Goal: Information Seeking & Learning: Find specific fact

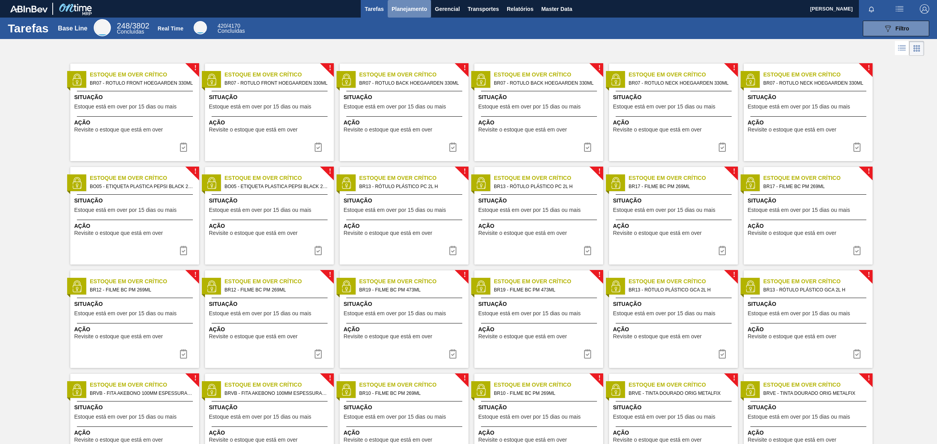
click at [398, 10] on span "Planejamento" at bounding box center [410, 8] width 36 height 9
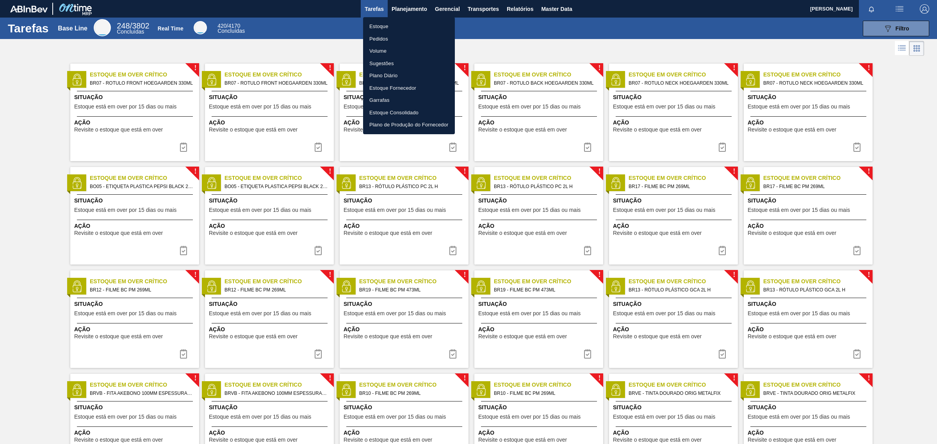
click at [387, 26] on li "Estoque" at bounding box center [409, 26] width 92 height 12
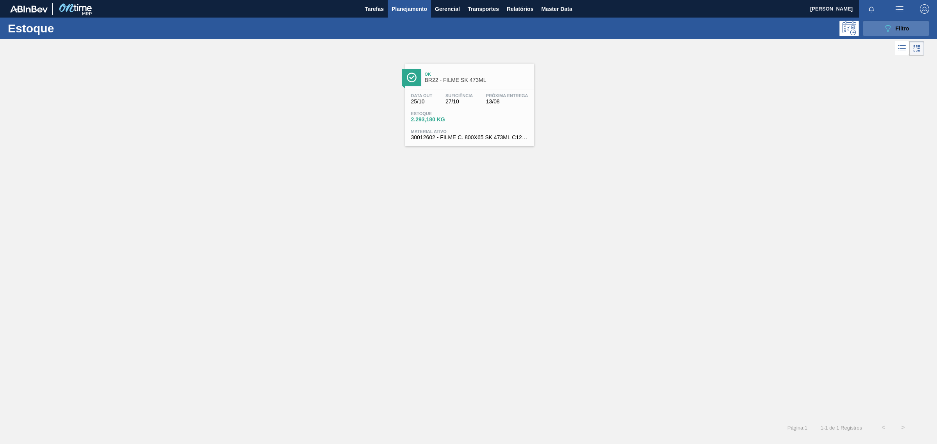
click at [882, 32] on button "089F7B8B-B2A5-4AFE-B5C0-19BA573D28AC Filtro" at bounding box center [896, 29] width 66 height 16
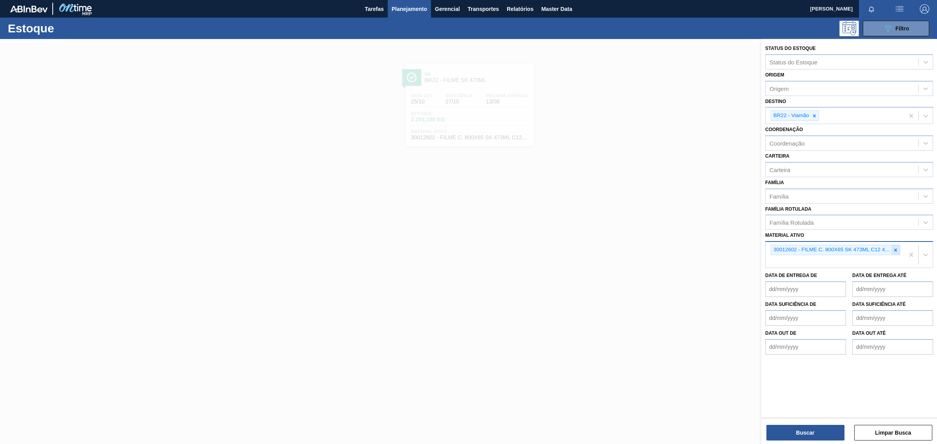
click at [894, 249] on icon at bounding box center [895, 250] width 5 height 5
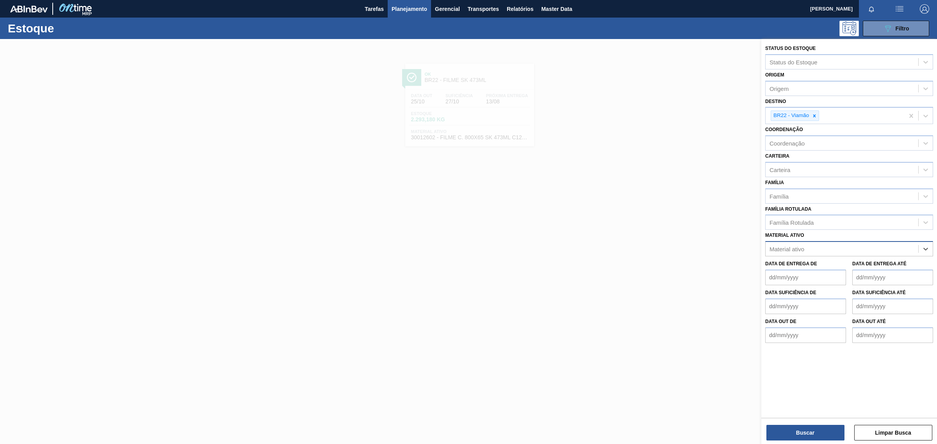
paste ativo "30012602"
type ativo "30012602"
click at [860, 268] on div "30012602 - FILME C. 800X65 SK 473ML C12 429" at bounding box center [850, 268] width 168 height 14
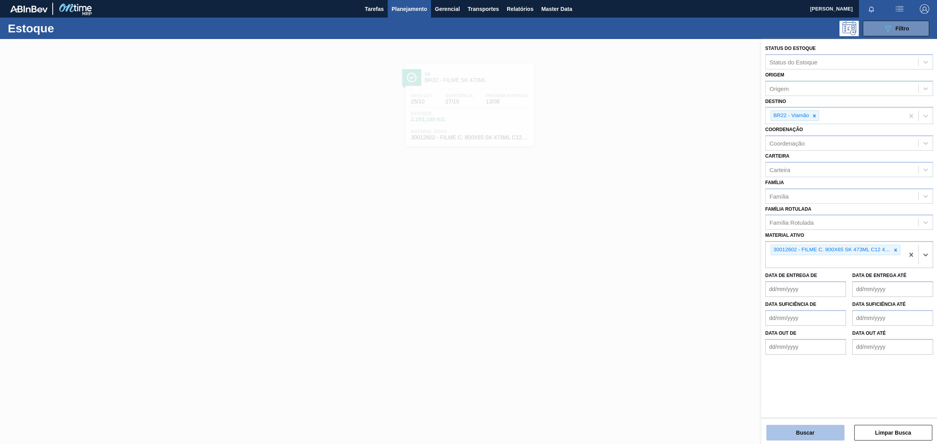
click at [813, 428] on button "Buscar" at bounding box center [806, 433] width 78 height 16
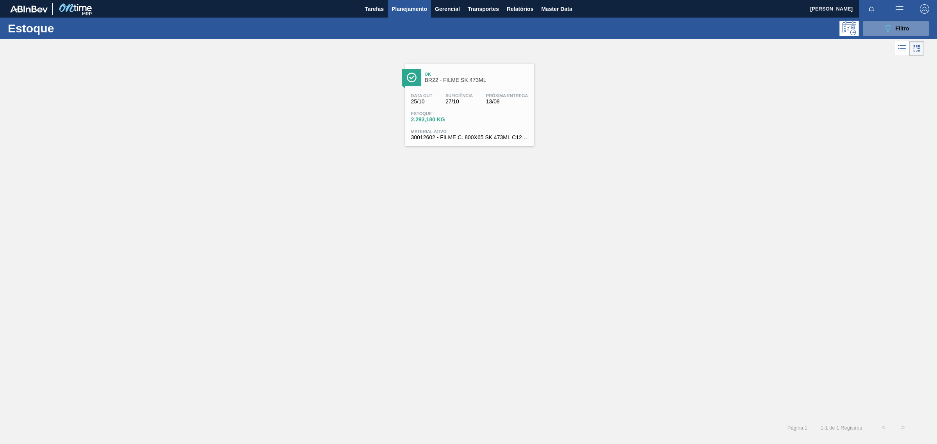
click at [459, 118] on span "2.293,180 KG" at bounding box center [438, 120] width 55 height 6
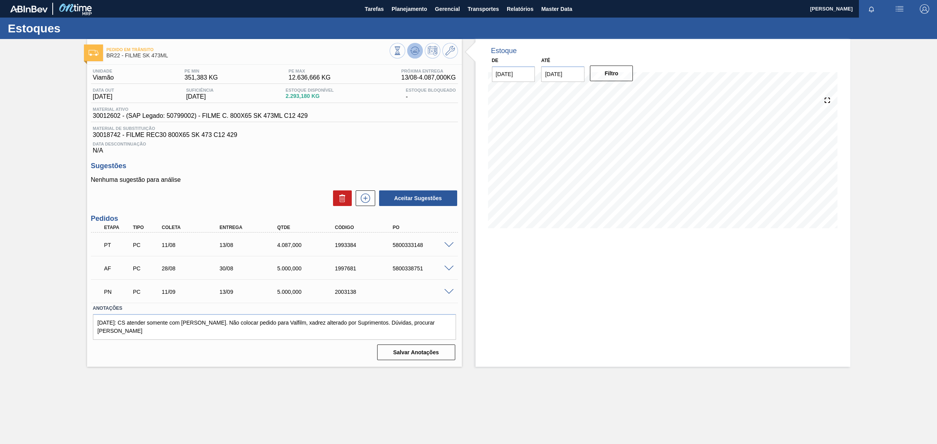
click at [402, 51] on icon at bounding box center [397, 50] width 9 height 9
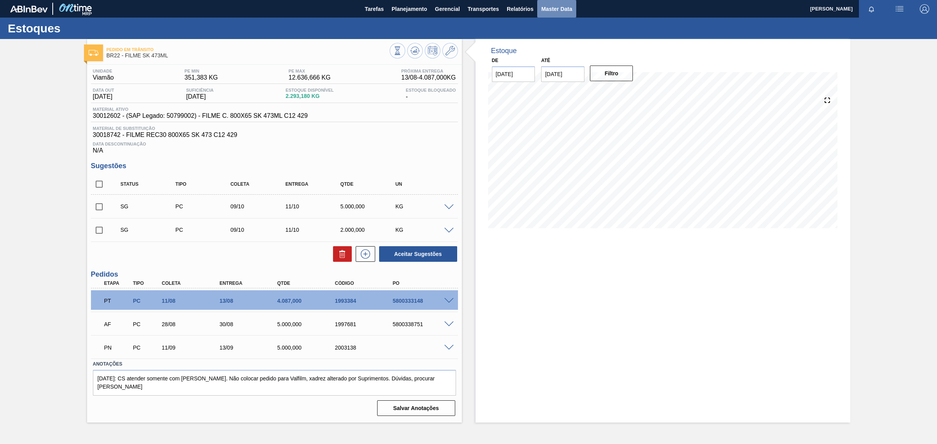
click at [547, 8] on span "Master Data" at bounding box center [556, 8] width 31 height 9
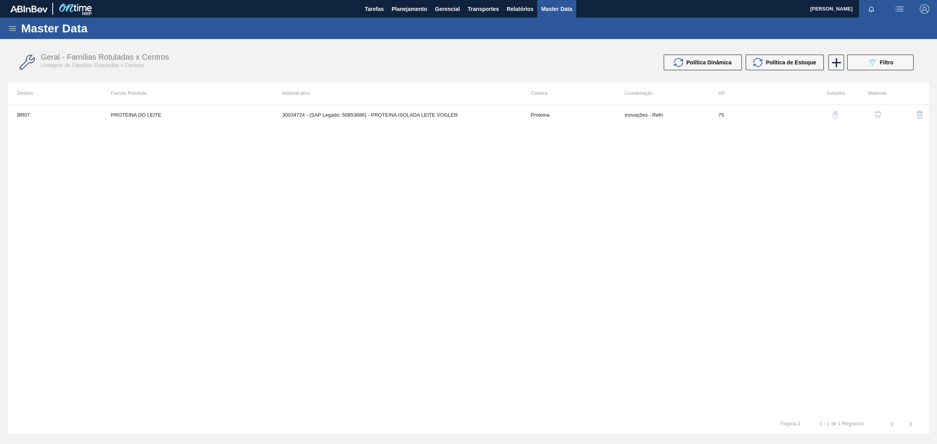
click at [895, 140] on div "BR07 PROTEINA DO LEITE 30034724 - (SAP Legado: 50853686) - PROTEINA ISOLADA LEI…" at bounding box center [469, 260] width 922 height 310
click at [873, 112] on div "button" at bounding box center [877, 115] width 9 height 8
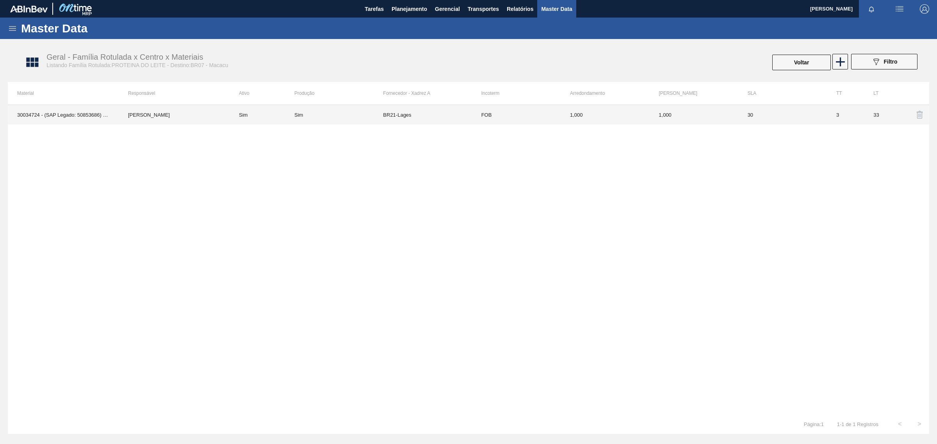
click at [320, 121] on td "Sim" at bounding box center [338, 115] width 89 height 20
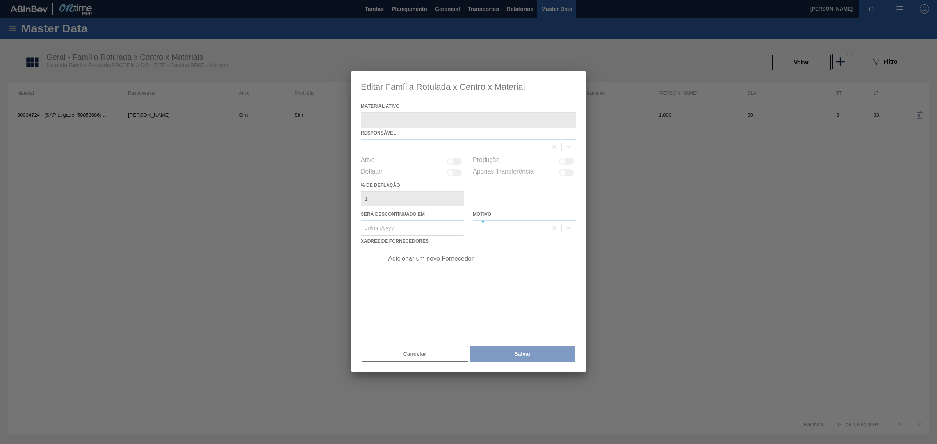
type ativo "30034724 - (SAP Legado: 50853686) - PROTEINA ISOLADA LEITE VOGLER"
checkbox input "true"
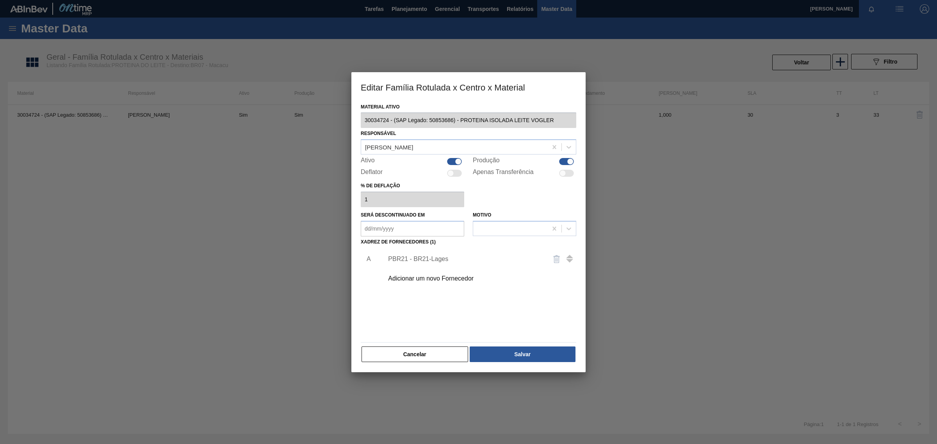
click at [426, 260] on div "PBR21 - BR21-Lages" at bounding box center [464, 259] width 153 height 7
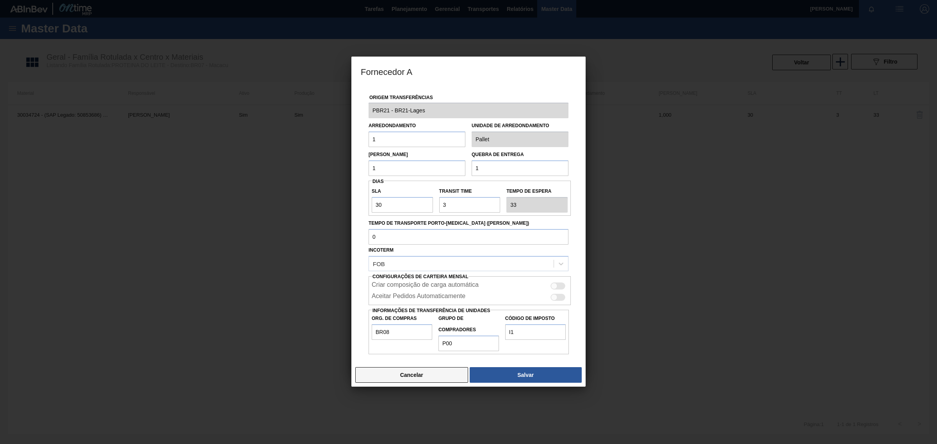
click at [393, 379] on button "Cancelar" at bounding box center [411, 376] width 113 height 16
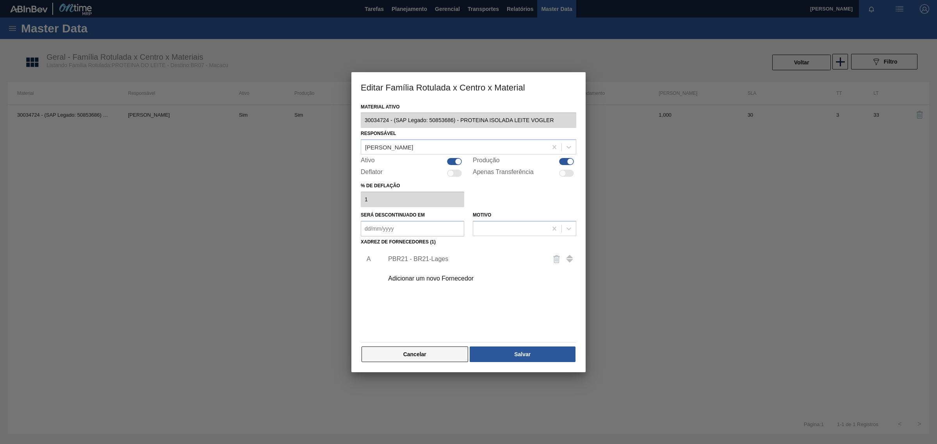
click at [400, 356] on button "Cancelar" at bounding box center [415, 355] width 107 height 16
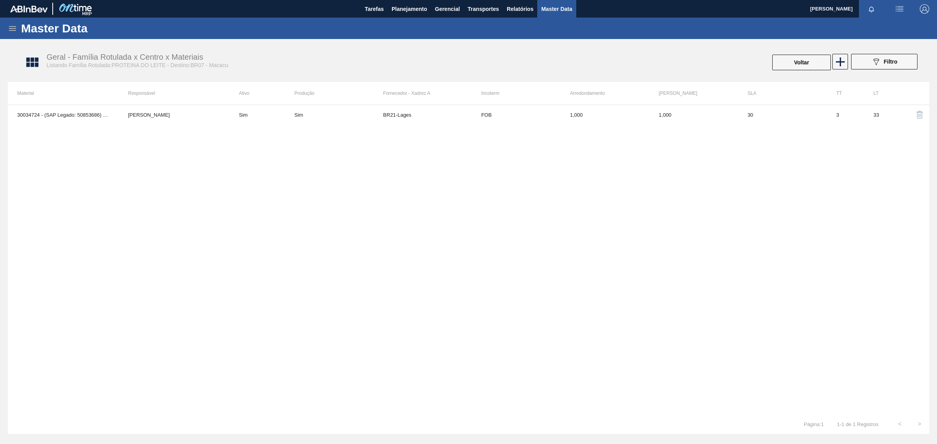
click at [18, 29] on div "Master Data" at bounding box center [468, 28] width 937 height 21
click at [11, 29] on icon at bounding box center [12, 28] width 9 height 9
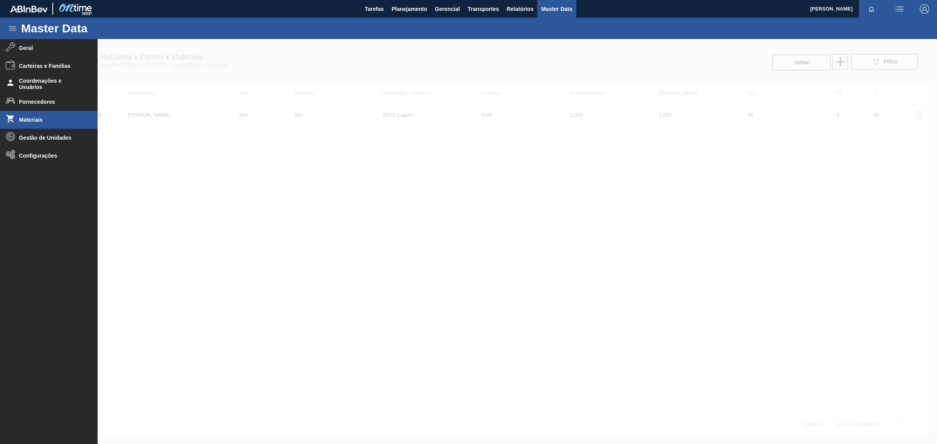
click at [27, 111] on li "Materiais" at bounding box center [49, 120] width 98 height 18
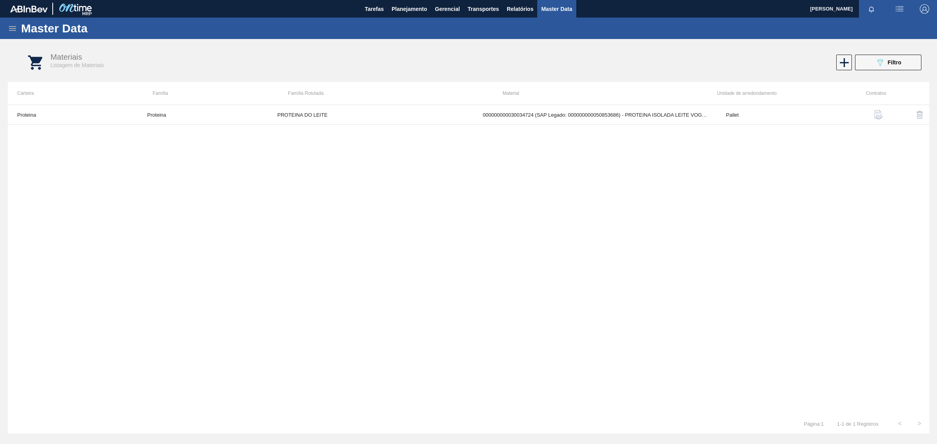
click at [883, 114] on img "button" at bounding box center [878, 114] width 9 height 9
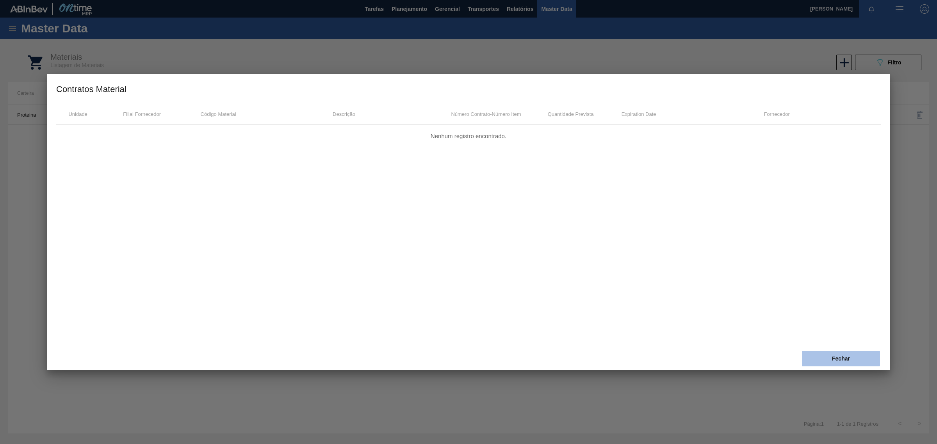
click at [828, 364] on button "Fechar" at bounding box center [841, 359] width 78 height 16
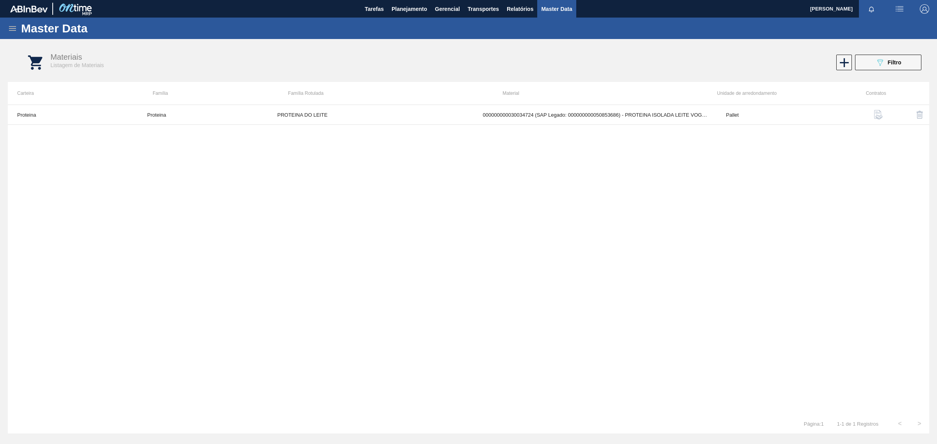
click at [10, 26] on icon at bounding box center [12, 28] width 9 height 9
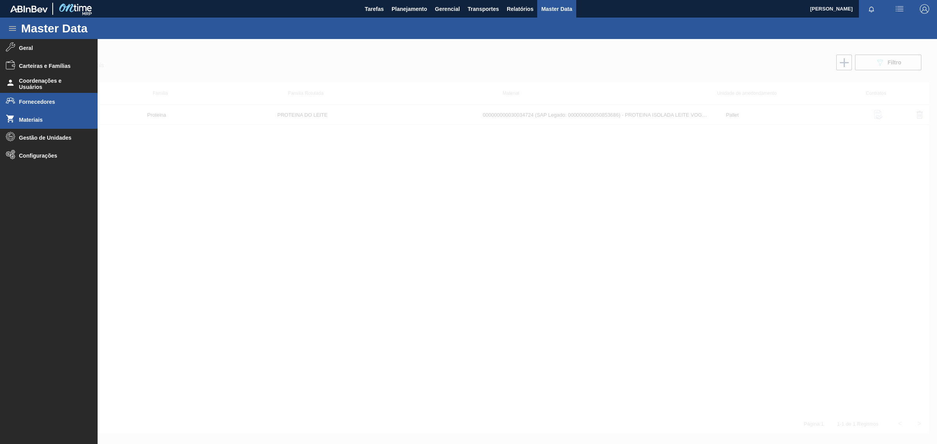
click at [28, 107] on li "Fornecedores" at bounding box center [49, 102] width 98 height 18
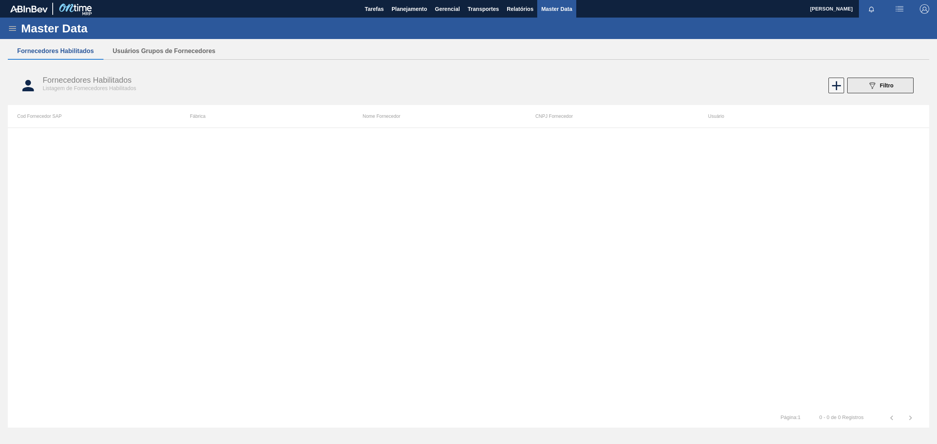
click at [858, 86] on button "089F7B8B-B2A5-4AFE-B5C0-19BA573D28AC Filtro" at bounding box center [881, 86] width 66 height 16
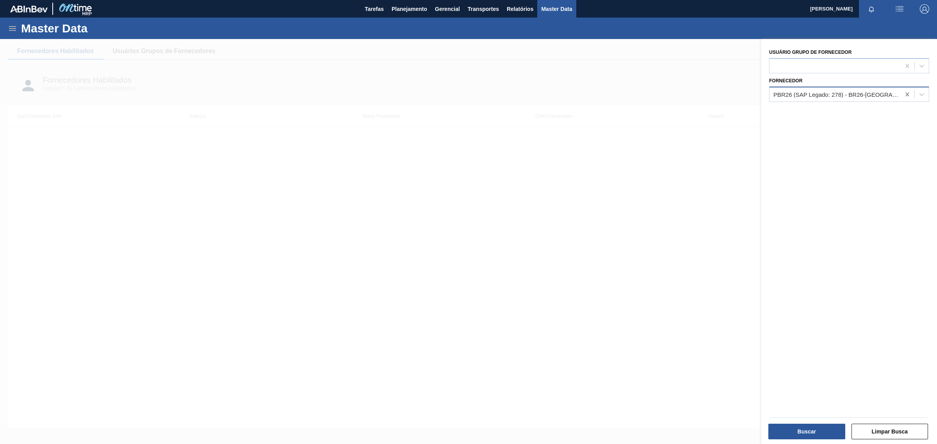
click at [907, 94] on icon at bounding box center [908, 94] width 4 height 4
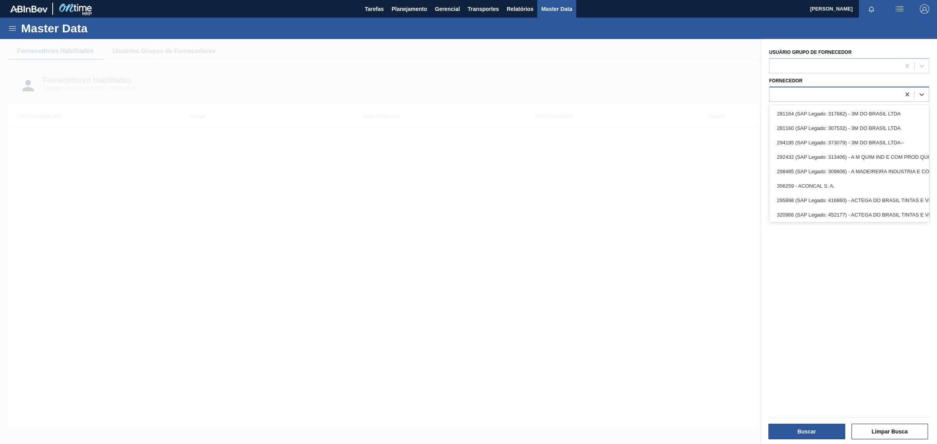
click at [862, 93] on div at bounding box center [835, 94] width 131 height 11
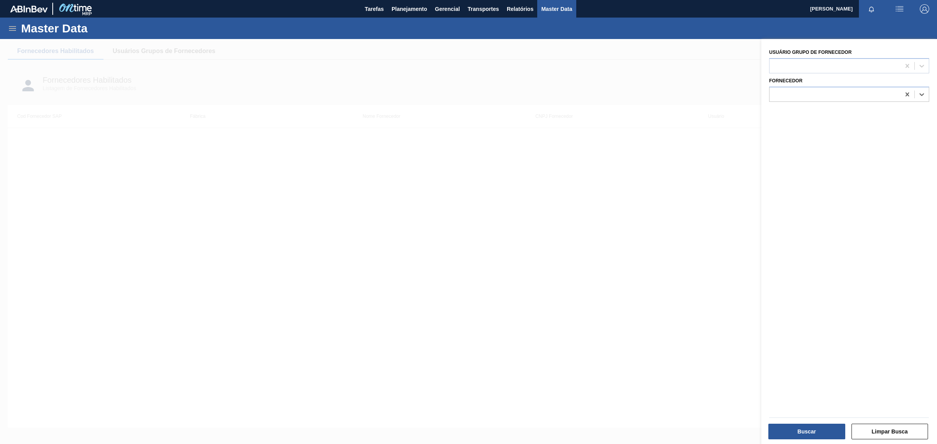
paste input "327858"
type input "327858"
click at [872, 114] on div "327858 (SAP Legado: 459047) - BALL BEVERAGE CAN SOUTH AMERICA" at bounding box center [849, 114] width 160 height 14
click at [776, 432] on button "Buscar" at bounding box center [807, 432] width 77 height 16
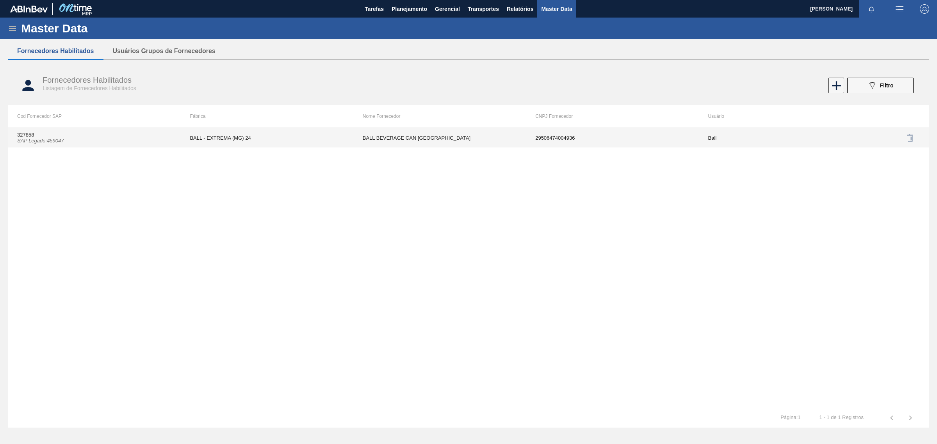
click at [453, 137] on td "BALL BEVERAGE CAN SOUTH AMERICA" at bounding box center [439, 138] width 173 height 20
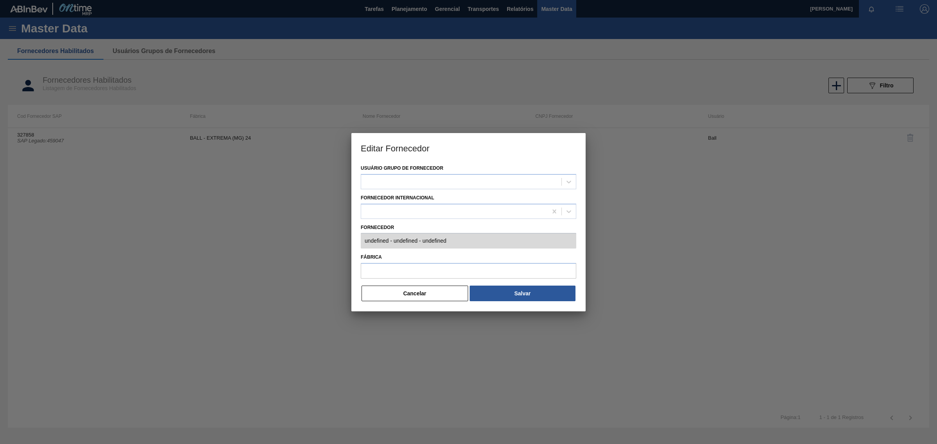
type input "327858 (SAP Legado: 459047) - BALL BEVERAGE CAN SOUTH AMERICA - 29506474004936"
type input "BALL - EXTREMA (MG) 24"
click at [401, 300] on button "Cancelar" at bounding box center [415, 294] width 107 height 16
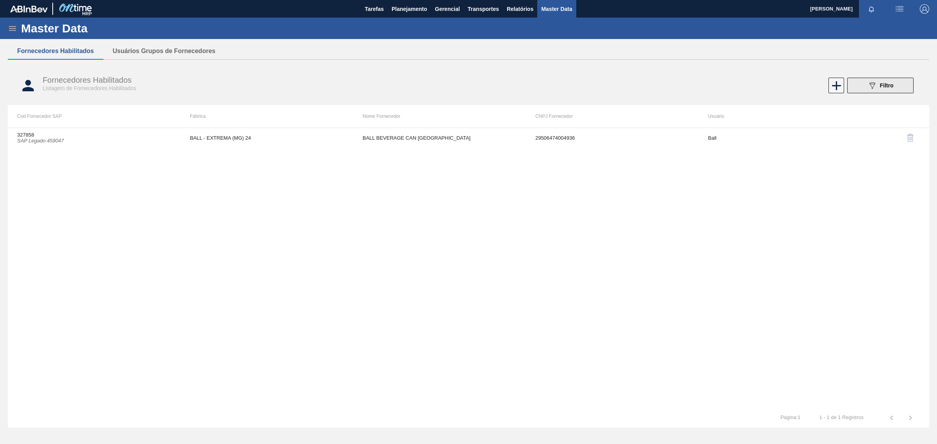
click at [883, 92] on button "089F7B8B-B2A5-4AFE-B5C0-19BA573D28AC Filtro" at bounding box center [881, 86] width 66 height 16
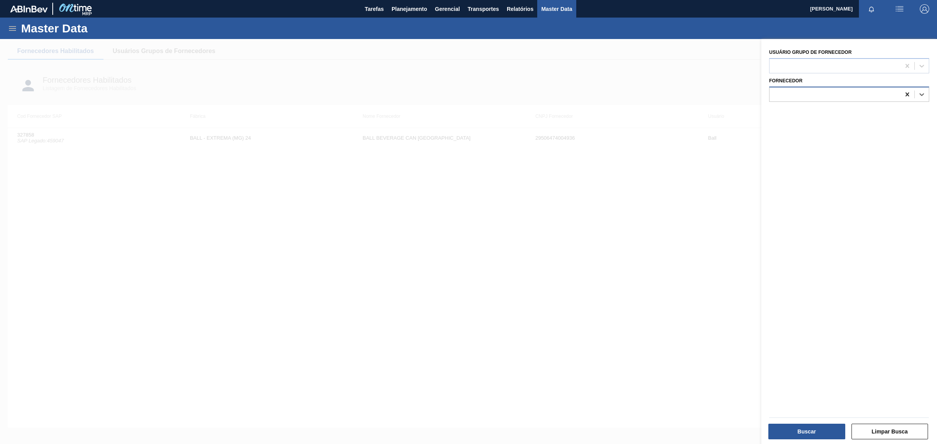
click at [906, 93] on icon at bounding box center [908, 94] width 4 height 4
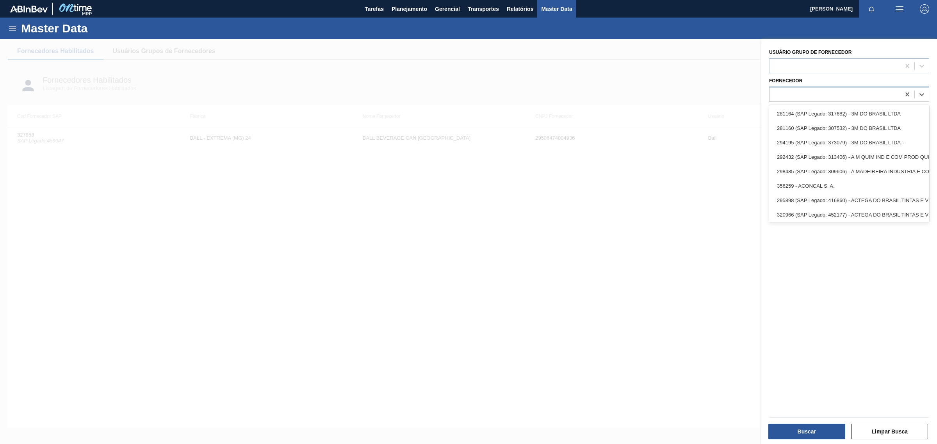
click at [877, 100] on div at bounding box center [835, 94] width 131 height 11
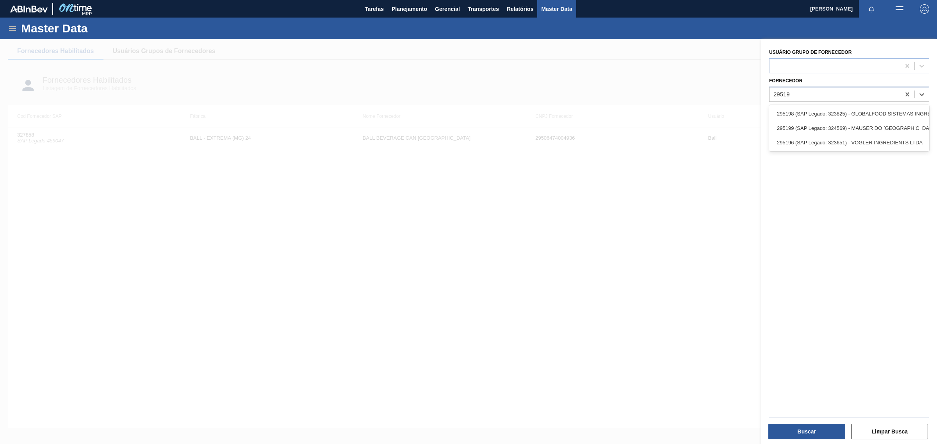
type input "295196"
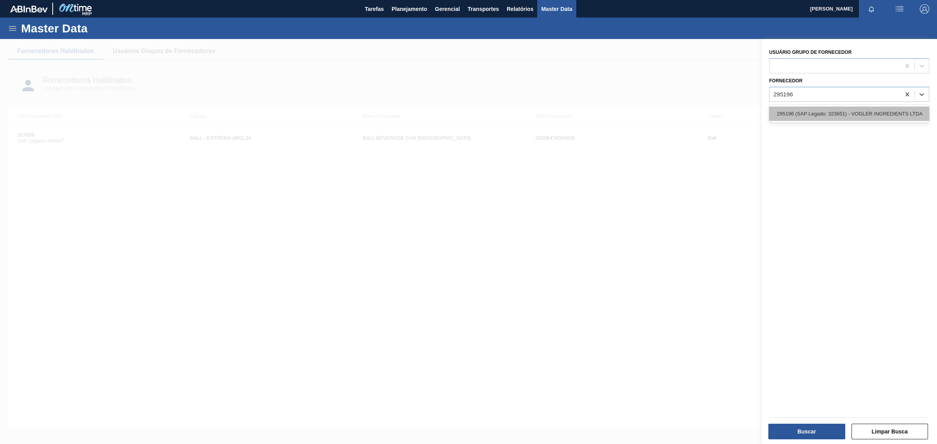
click at [880, 116] on div "295196 (SAP Legado: 323651) - VOGLER INGREDIENTS LTDA" at bounding box center [849, 114] width 160 height 14
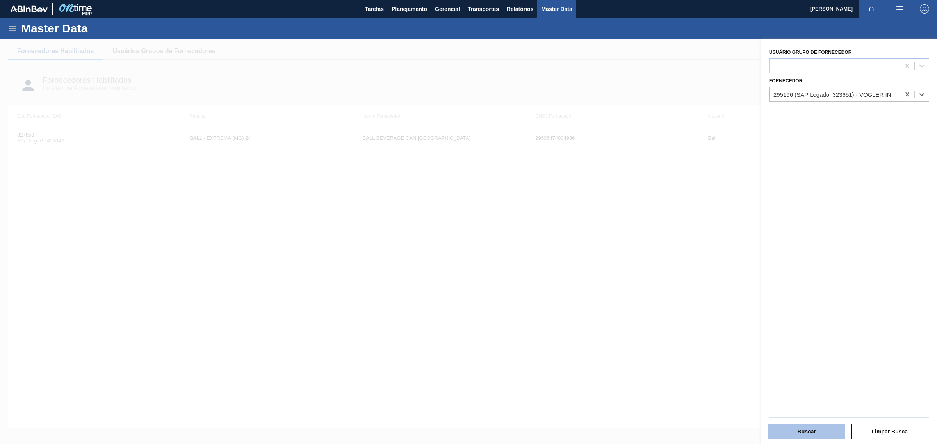
click at [823, 435] on button "Buscar" at bounding box center [807, 432] width 77 height 16
